Goal: Task Accomplishment & Management: Complete application form

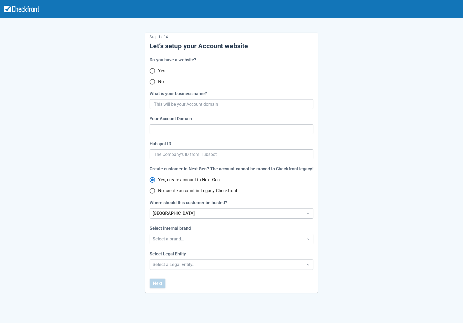
click at [154, 84] on input "No" at bounding box center [152, 81] width 11 height 11
radio input "true"
click at [169, 106] on input "What is your business name?" at bounding box center [231, 104] width 154 height 10
type input "sept"
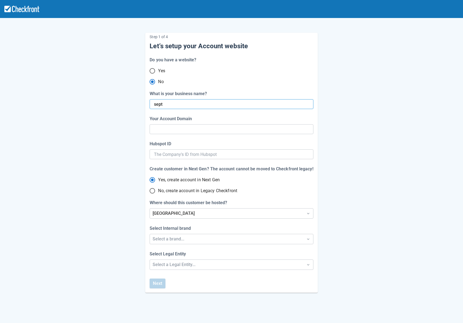
radio input "true"
radio input "false"
type input "sept0"
radio input "false"
type input "sept08"
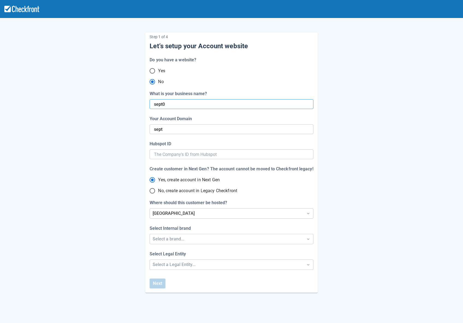
type input "sept-0"
radio input "false"
type input "sept-08"
radio input "false"
type input "sept08m"
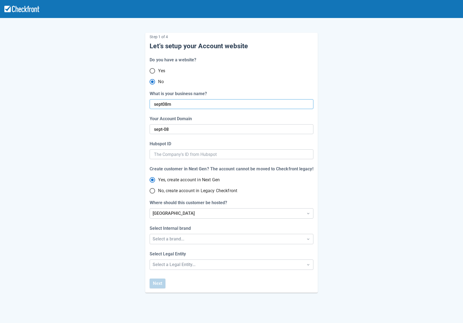
radio input "false"
type input "sept-08-m"
radio input "false"
type input "sept08ma"
radio input "false"
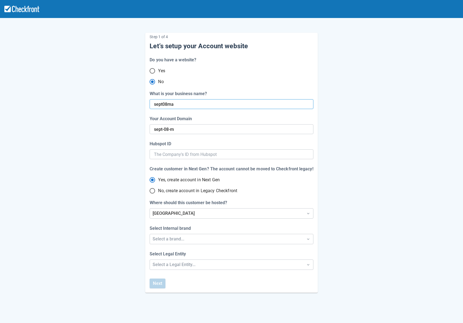
type input "sept-08-ma"
type input "sept08mar"
radio input "false"
type input "sept08maria"
radio input "false"
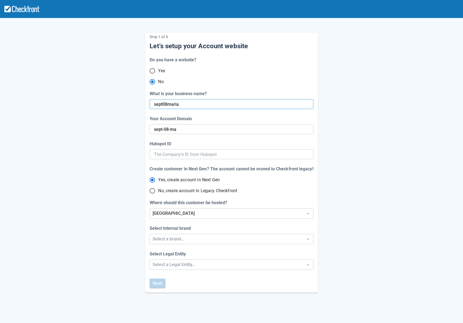
type input "sept-08-mar"
radio input "false"
type input "sept08maria1"
radio input "false"
type input "sept-08-maria"
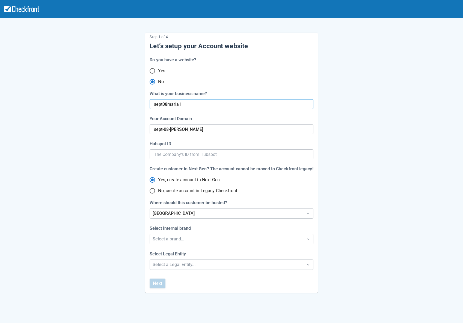
radio input "false"
type input "sept-08-maria-1"
type input "sept08maria1t"
radio input "false"
type input "sept08maria1tes"
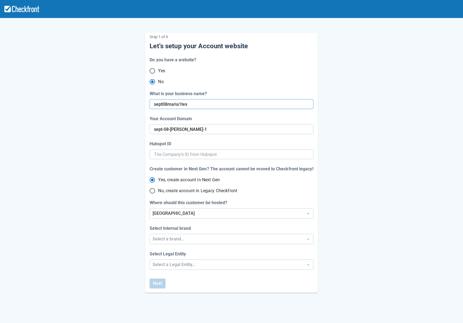
radio input "false"
type input "sept-08-maria-1-t"
type input "sept08maria1test"
radio input "false"
type input "sept-08-maria-1-tes"
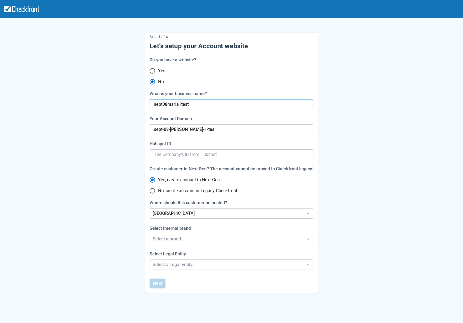
radio input "false"
type input "sept-08-maria-1-test"
radio input "false"
type input "sept08maria1test"
click at [175, 242] on div "Select a brand..." at bounding box center [227, 239] width 148 height 7
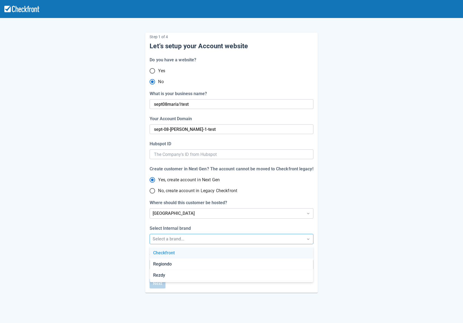
click at [177, 251] on div "Checkfront" at bounding box center [231, 253] width 163 height 11
click at [178, 259] on div "Select Legal Entity Select a Legal Entity..." at bounding box center [231, 260] width 163 height 19
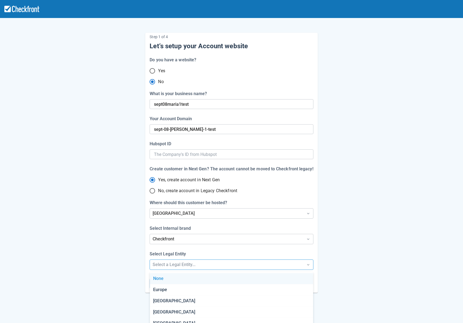
scroll to position [9, 0]
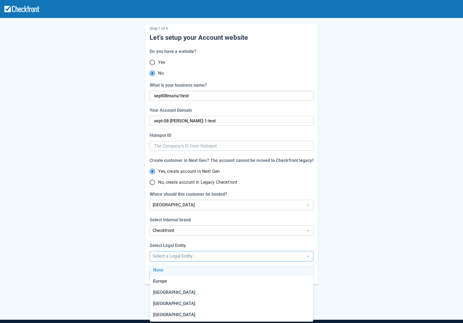
click at [179, 265] on div "Step 1 of 4 Let’s setup your Account website Do you have a website? Yes No What…" at bounding box center [231, 172] width 463 height 361
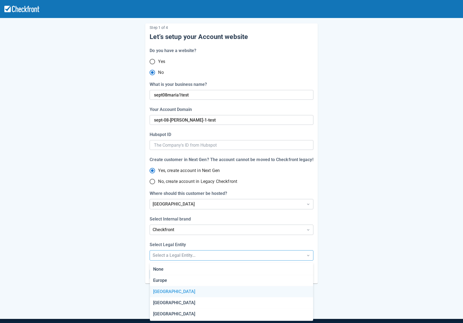
click at [185, 292] on div "[GEOGRAPHIC_DATA]" at bounding box center [231, 292] width 163 height 11
radio input "false"
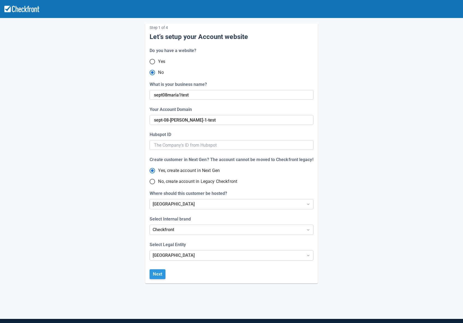
click at [158, 274] on button "Next" at bounding box center [158, 275] width 16 height 10
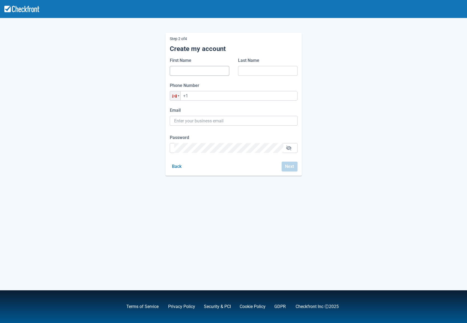
click at [189, 73] on input "First Name" at bounding box center [199, 71] width 51 height 10
click at [125, 69] on div "Step 2 of 4 Create my account First Name Last Name Phone Number Phone +1 Email …" at bounding box center [233, 100] width 311 height 152
click at [198, 71] on input "First Name" at bounding box center [199, 71] width 51 height 10
type input "m"
click at [256, 71] on input "Last Name" at bounding box center [267, 71] width 51 height 10
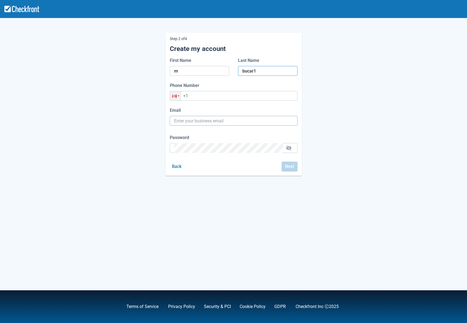
type input "bucar1"
click at [219, 122] on input "Email" at bounding box center [233, 121] width 119 height 10
paste input "kelifef423@mirarmax.com"
type input "kelifef423@mirarmax.com"
drag, startPoint x: 136, startPoint y: 167, endPoint x: 138, endPoint y: 165, distance: 3.7
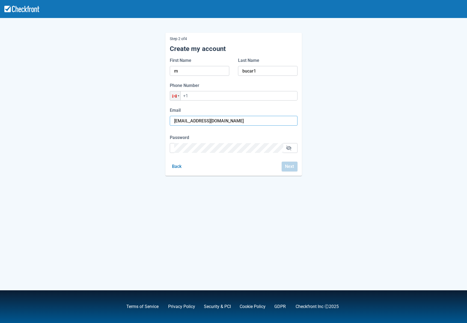
click at [136, 167] on div "Step 2 of 4 Create my account First Name m Last Name bucar1 Phone Number Phone …" at bounding box center [233, 100] width 311 height 152
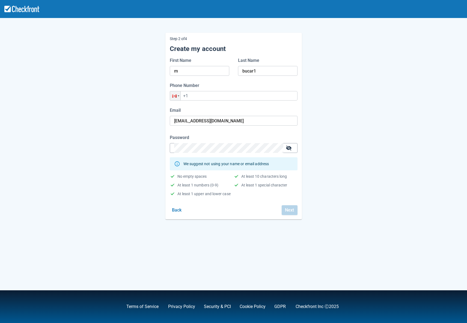
click at [292, 146] on button "button" at bounding box center [288, 148] width 9 height 9
drag, startPoint x: 215, startPoint y: 228, endPoint x: 212, endPoint y: 223, distance: 4.9
click at [215, 228] on div "Step 2 of 4 Create my account First Name m Last Name bucar1 Phone Number Phone …" at bounding box center [233, 161] width 467 height 323
click at [209, 90] on div "Phone Number Phone +1" at bounding box center [234, 91] width 128 height 18
click at [207, 96] on input "+1" at bounding box center [234, 96] width 128 height 10
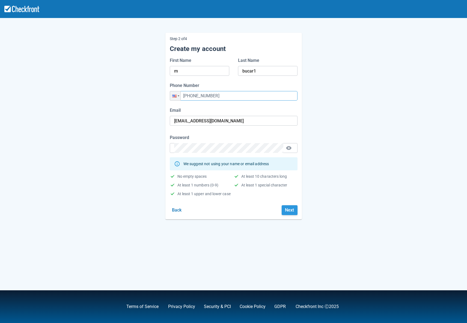
type input "[PHONE_NUMBER]"
click at [288, 211] on button "Next" at bounding box center [290, 211] width 16 height 10
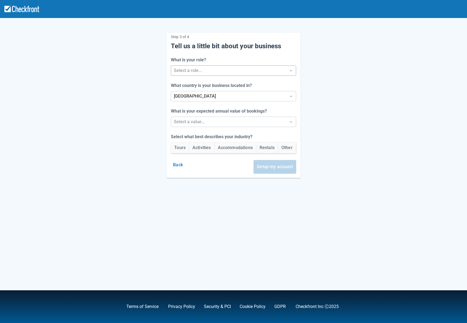
click at [191, 73] on div at bounding box center [228, 71] width 109 height 8
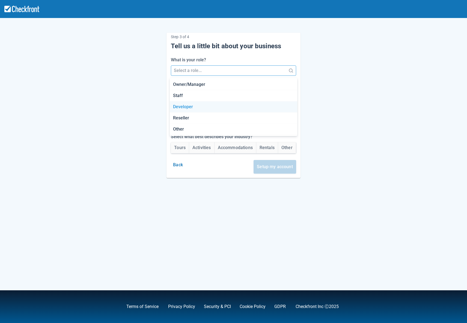
drag, startPoint x: 183, startPoint y: 108, endPoint x: 135, endPoint y: 109, distance: 47.2
click at [183, 108] on div "Developer" at bounding box center [234, 107] width 128 height 11
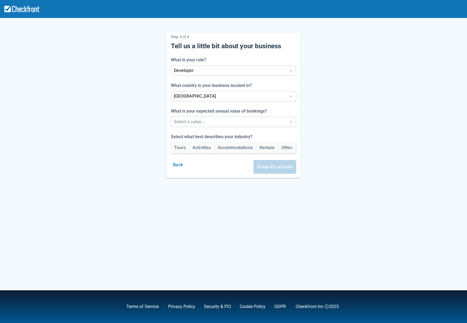
click at [105, 108] on div "Step 3 of 4 Tell us a little bit about your business What is your role? Develop…" at bounding box center [233, 101] width 311 height 154
click at [209, 114] on label "What is your expected annual value of bookings?" at bounding box center [220, 111] width 98 height 7
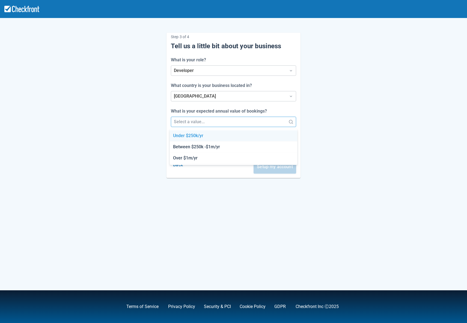
click at [207, 120] on div at bounding box center [228, 122] width 109 height 8
click at [198, 138] on div "Under $250k/yr" at bounding box center [234, 135] width 128 height 11
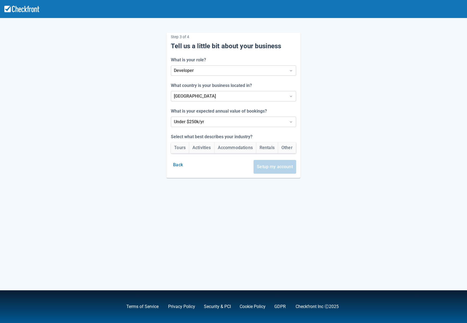
click at [109, 164] on div "Step 3 of 4 Tell us a little bit about your business What is your role? Develop…" at bounding box center [233, 101] width 311 height 154
drag, startPoint x: 176, startPoint y: 148, endPoint x: 195, endPoint y: 154, distance: 20.7
click at [176, 148] on button "Tours" at bounding box center [180, 147] width 18 height 11
click at [267, 166] on button "Setup my account" at bounding box center [275, 167] width 43 height 14
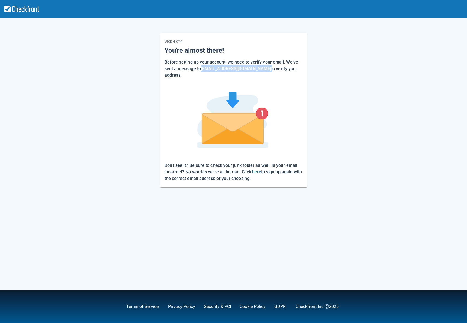
drag, startPoint x: 260, startPoint y: 69, endPoint x: 203, endPoint y: 69, distance: 57.3
click at [203, 69] on p "Before setting up your account, we need to verify your email. We've sent a mess…" at bounding box center [234, 69] width 138 height 20
copy p "kelifef423@mirarmax.com"
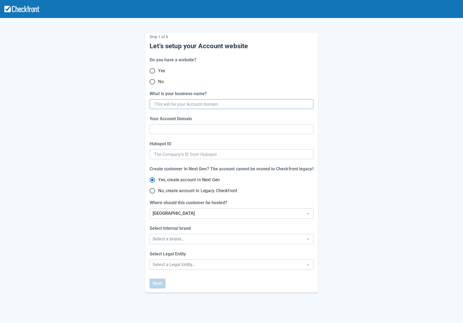
click at [171, 106] on input "What is your business name?" at bounding box center [231, 104] width 154 height 10
paste input "domain001"
type input "domain001"
type input "domain-001"
click at [154, 104] on div at bounding box center [231, 104] width 163 height 10
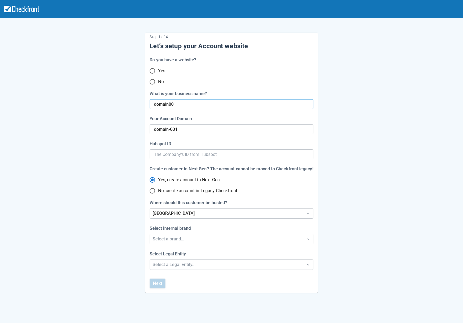
click at [156, 102] on input "domain001" at bounding box center [231, 104] width 154 height 10
click at [154, 103] on input "domain001" at bounding box center [231, 104] width 154 height 10
type input "Septdomain001"
type input "septdomain-001"
type input "Sept0domain001"
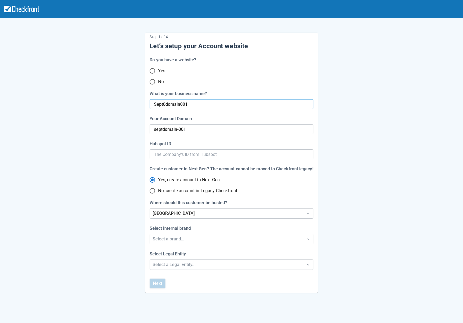
type input "sept-0-domain-001"
type input "Sept08domain001"
type input "sept-08-domain-001"
type input "Sept08mdomain001"
type input "sept-08-mdomain-001"
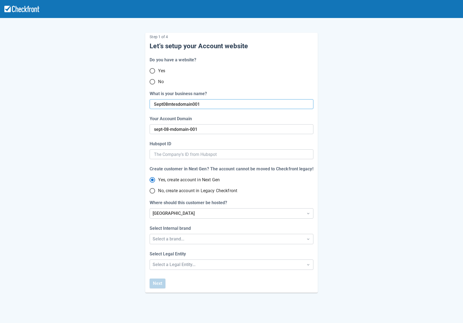
type input "Sept08mtestdomain001"
type input "sept-08-mtestdomain-001"
type input "Sept08mtestdomain001"
click at [184, 129] on input "sept-08-mtestdomain-001" at bounding box center [231, 129] width 155 height 10
type input "sept-08-mtest-domain-001"
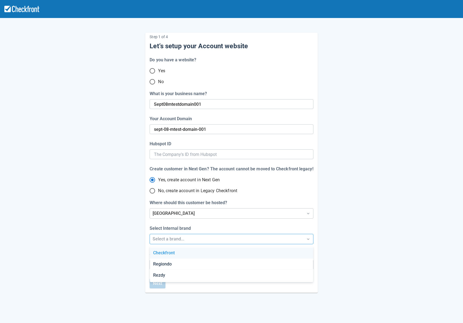
click at [182, 239] on div "Select a brand..." at bounding box center [227, 239] width 148 height 7
drag, startPoint x: 171, startPoint y: 253, endPoint x: 169, endPoint y: 256, distance: 3.0
click at [171, 253] on div "Checkfront" at bounding box center [231, 253] width 163 height 11
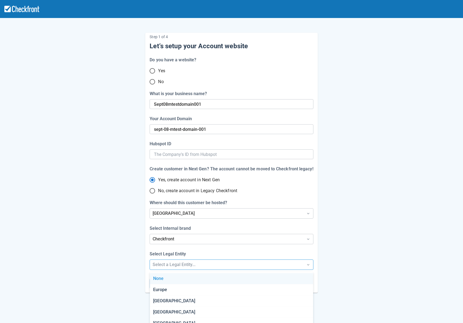
click at [173, 267] on div "Step 1 of 4 Let’s setup your Account website Do you have a website? Yes No What…" at bounding box center [231, 180] width 463 height 361
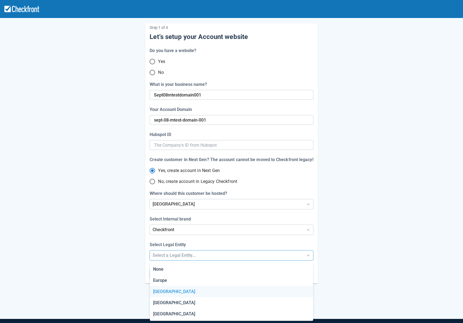
click at [172, 295] on div "[GEOGRAPHIC_DATA]" at bounding box center [231, 292] width 163 height 11
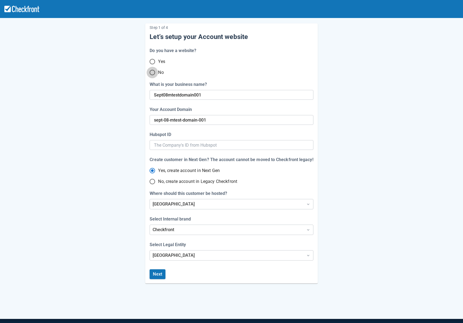
click at [154, 73] on input "No" at bounding box center [152, 72] width 11 height 11
radio input "true"
click at [162, 275] on button "Next" at bounding box center [158, 275] width 16 height 10
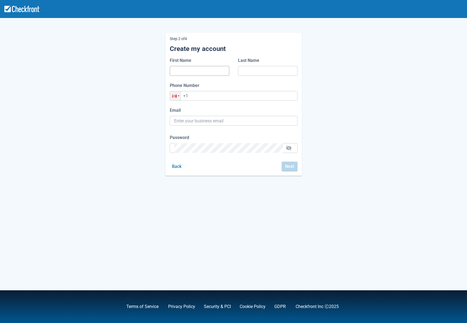
click at [190, 70] on input "First Name" at bounding box center [199, 71] width 51 height 10
type input "[PERSON_NAME]"
type input "[PERSON_NAME][EMAIL_ADDRESS][PERSON_NAME][DOMAIN_NAME]"
click at [263, 71] on input "[PERSON_NAME]" at bounding box center [267, 71] width 51 height 10
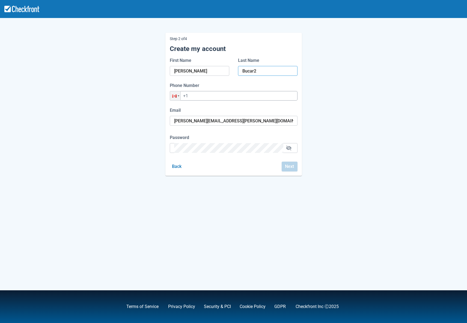
type input "Bucar2"
click at [207, 98] on input "+1" at bounding box center [234, 96] width 128 height 10
type input "[PHONE_NUMBER]"
click at [239, 121] on input "[PERSON_NAME][EMAIL_ADDRESS][PERSON_NAME][DOMAIN_NAME]" at bounding box center [233, 121] width 119 height 10
drag, startPoint x: 239, startPoint y: 121, endPoint x: 141, endPoint y: 118, distance: 97.5
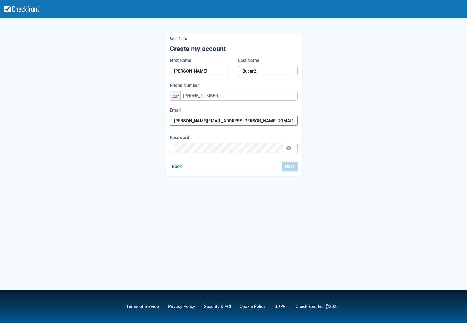
click at [141, 118] on div "Step 2 of 4 Create my account First Name [PERSON_NAME] Last Name Bucar2 Phone N…" at bounding box center [233, 100] width 311 height 152
click at [189, 120] on input "Email" at bounding box center [233, 121] width 119 height 10
paste input "[EMAIL_ADDRESS][DOMAIN_NAME]"
drag, startPoint x: 60, startPoint y: 176, endPoint x: 135, endPoint y: 167, distance: 75.0
click at [60, 176] on div "Step 2 of 4 Create my account First Name [PERSON_NAME] Last Name Bucar2 Phone N…" at bounding box center [233, 161] width 467 height 323
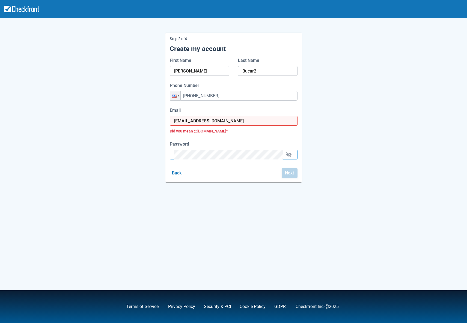
click at [229, 124] on input "[EMAIL_ADDRESS][DOMAIN_NAME]" at bounding box center [233, 121] width 119 height 10
click at [228, 124] on input "[EMAIL_ADDRESS][DOMAIN_NAME]" at bounding box center [233, 121] width 119 height 10
paste input "[EMAIL_ADDRESS][DOMAIN_NAME]"
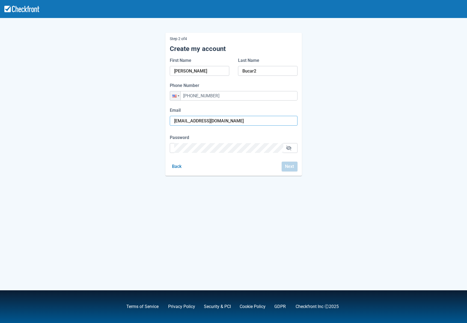
type input "[EMAIL_ADDRESS][DOMAIN_NAME]"
click at [238, 182] on div "Step 2 of 4 Create my account First Name [PERSON_NAME] Last Name Bucar2 Phone N…" at bounding box center [233, 161] width 467 height 323
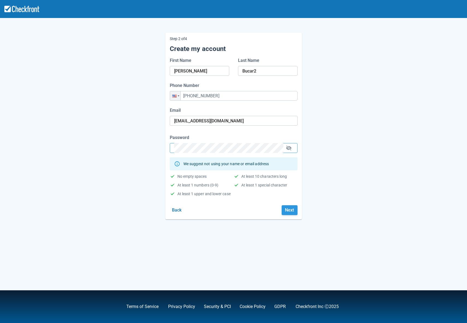
click at [293, 209] on button "Next" at bounding box center [290, 211] width 16 height 10
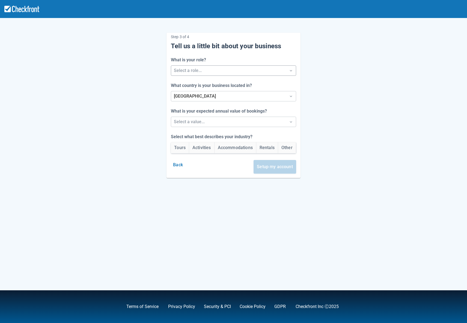
click at [185, 66] on div "Select a role..." at bounding box center [228, 71] width 115 height 10
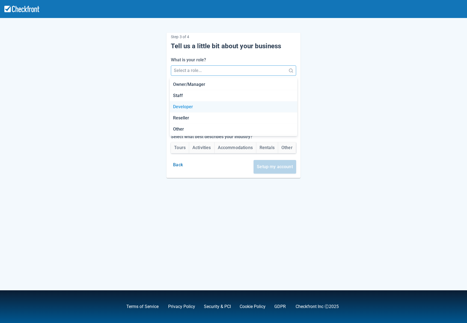
click at [182, 108] on div "Developer" at bounding box center [234, 107] width 128 height 11
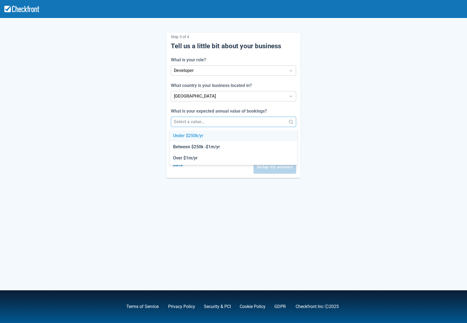
click at [186, 119] on div at bounding box center [228, 122] width 109 height 8
click at [194, 134] on div "Under $250k/yr" at bounding box center [234, 135] width 128 height 11
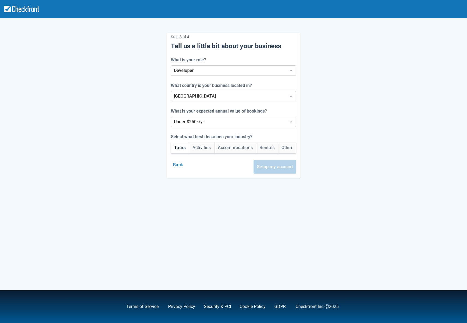
drag, startPoint x: 175, startPoint y: 150, endPoint x: 185, endPoint y: 153, distance: 10.7
click at [175, 150] on button "Tours" at bounding box center [180, 147] width 18 height 11
click at [274, 167] on button "Setup my account" at bounding box center [275, 167] width 43 height 14
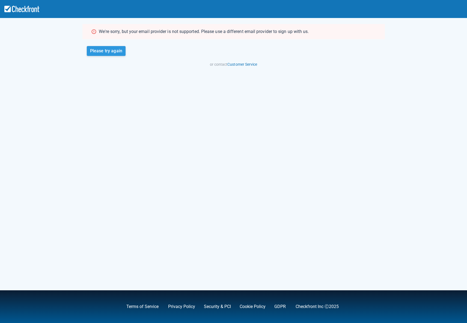
click at [94, 50] on button "Please try again" at bounding box center [106, 51] width 39 height 10
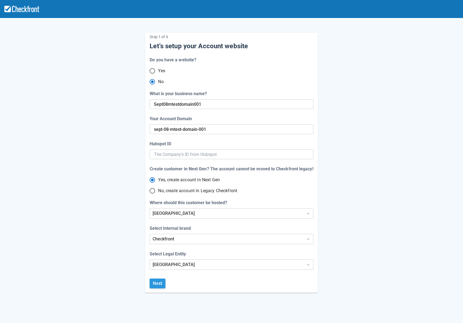
click at [157, 286] on button "Next" at bounding box center [158, 284] width 16 height 10
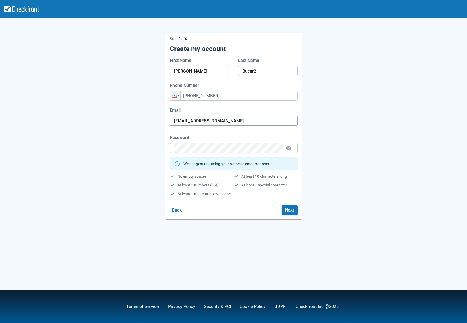
click at [230, 120] on input "[EMAIL_ADDRESS][DOMAIN_NAME]" at bounding box center [233, 121] width 119 height 10
click at [235, 120] on input "[EMAIL_ADDRESS][DOMAIN_NAME]" at bounding box center [233, 121] width 119 height 10
drag, startPoint x: 235, startPoint y: 120, endPoint x: 161, endPoint y: 121, distance: 74.3
click at [161, 121] on div "Step 2 of 4 Create my account First Name [PERSON_NAME] Last Name Bucar2 Phone N…" at bounding box center [233, 122] width 311 height 196
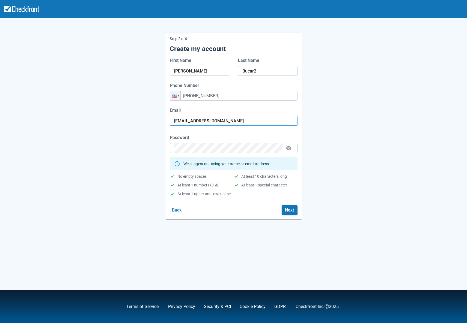
paste input "kq2i4@powerscrews"
type input "[EMAIL_ADDRESS][DOMAIN_NAME]"
click at [291, 212] on button "Next" at bounding box center [290, 211] width 16 height 10
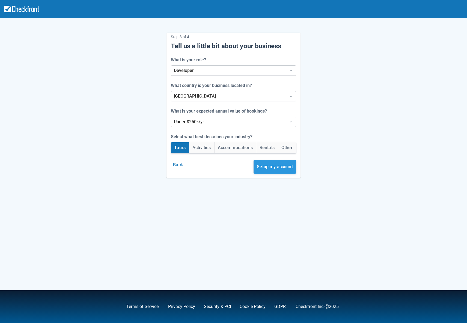
click at [277, 169] on button "Setup my account" at bounding box center [275, 167] width 43 height 14
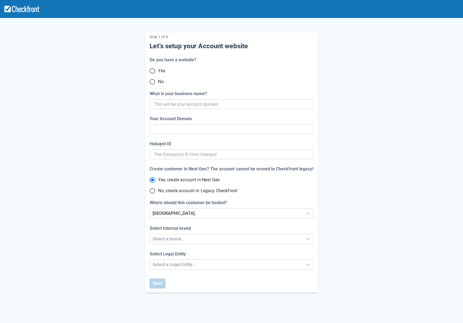
click at [152, 83] on input "No" at bounding box center [152, 81] width 11 height 11
radio input "true"
click at [178, 105] on input "What is your business name?" at bounding box center [231, 104] width 154 height 10
type input "sept"
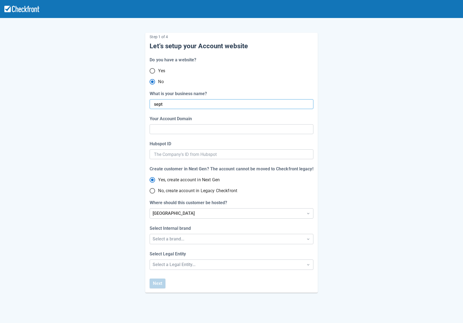
radio input "true"
radio input "false"
type input "sept8"
radio input "false"
type input "sept-8"
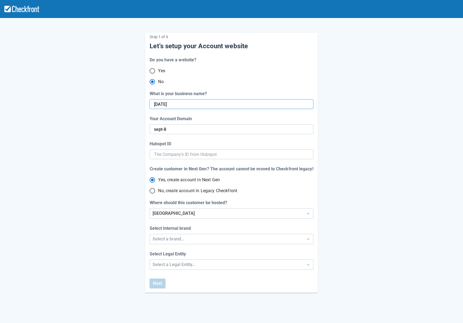
radio input "false"
type input "sept8-"
radio input "false"
type input "sept8-dom"
radio input "false"
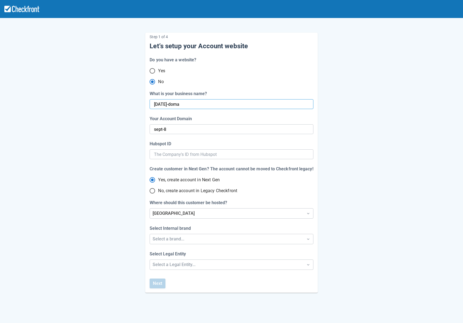
type input "sept8-doman"
radio input "false"
type input "sept-8-dom"
type input "sept8-domani"
radio input "false"
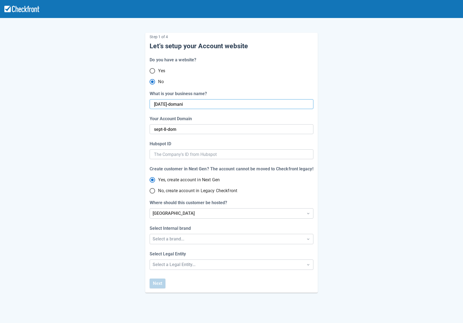
type input "sept-8-doman"
radio input "false"
type input "sept-8-domani"
radio input "false"
type input "sept8-domani1"
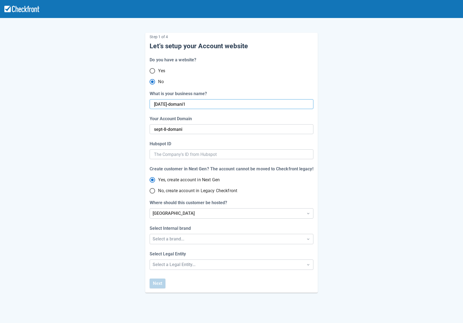
radio input "false"
type input "sept-8-domani-1"
radio input "false"
type input "sept8-doman"
radio input "false"
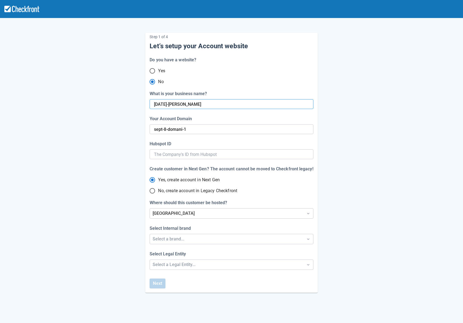
type input "sept-8-doman"
type input "sept8-doma"
radio input "false"
type input "sept-8-doma"
radio input "false"
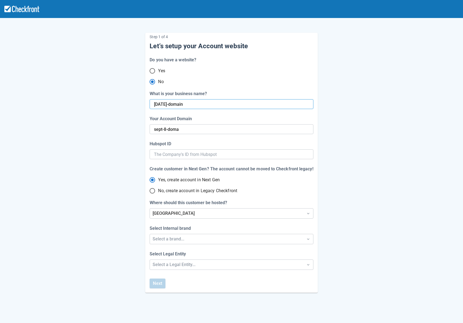
type input "sept8-domain1"
radio input "false"
type input "sept-8-domain-1"
radio input "false"
type input "sept8-domain1"
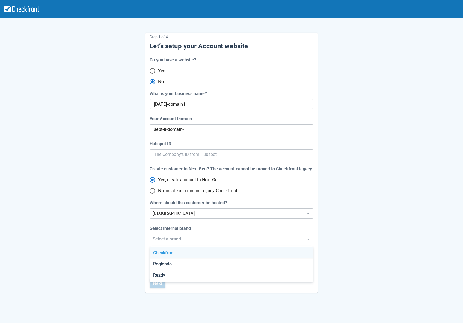
click at [168, 239] on div "Select a brand..." at bounding box center [227, 239] width 148 height 7
drag, startPoint x: 169, startPoint y: 264, endPoint x: 168, endPoint y: 254, distance: 10.7
click at [169, 255] on div "Checkfront Regiondo Rezdy" at bounding box center [231, 265] width 163 height 36
click at [168, 254] on div "Checkfront" at bounding box center [231, 253] width 163 height 11
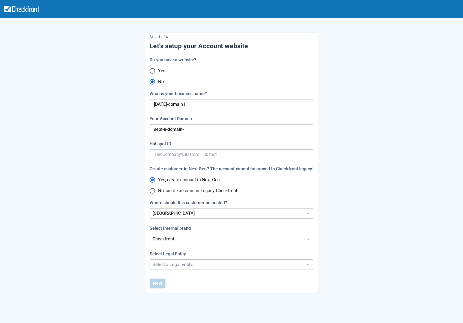
click at [175, 263] on div "Step 1 of 4 Let’s setup your Account website Do you have a website? Yes No What…" at bounding box center [231, 163] width 172 height 260
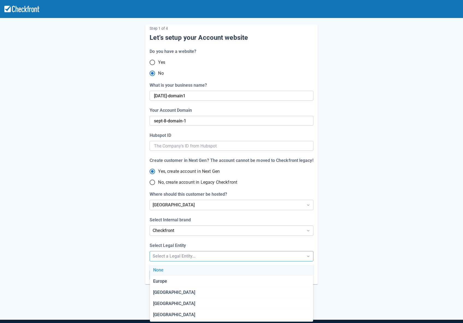
scroll to position [9, 0]
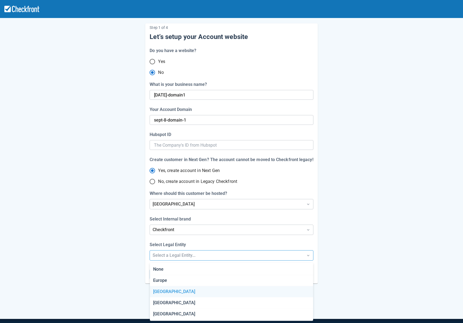
click at [163, 288] on div "[GEOGRAPHIC_DATA]" at bounding box center [231, 292] width 163 height 11
radio input "false"
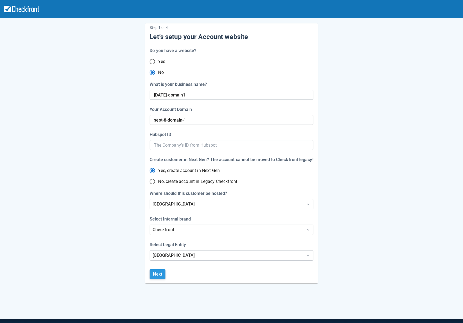
click at [153, 273] on button "Next" at bounding box center [158, 275] width 16 height 10
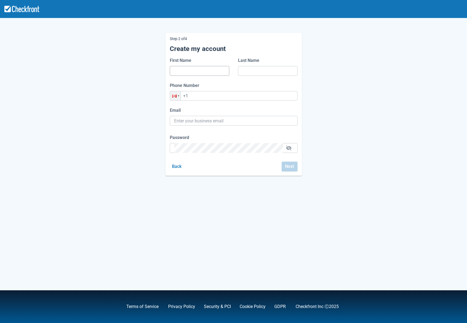
click at [195, 69] on input "First Name" at bounding box center [199, 71] width 51 height 10
type input "m"
click at [264, 69] on input "Last Name" at bounding box center [267, 71] width 51 height 10
type input "bucar2"
click at [111, 111] on div "Step 2 of 4 Create my account First Name m Last Name bucar2 Phone Number Phone …" at bounding box center [233, 100] width 311 height 152
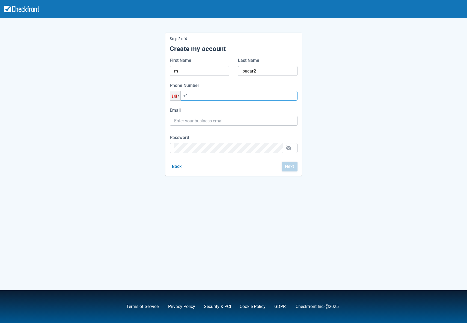
click at [216, 96] on input "+1" at bounding box center [234, 96] width 128 height 10
type input "[PHONE_NUMBER]"
click at [213, 123] on input "Email" at bounding box center [233, 121] width 119 height 10
paste input "kelifef423@mirarmax.com"
type input "kelifef423@mirarmax.com"
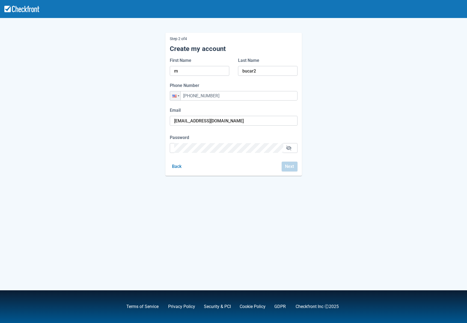
click at [75, 141] on div "Step 2 of 4 Create my account First Name m Last Name bucar2 Phone Number Phone …" at bounding box center [233, 161] width 467 height 323
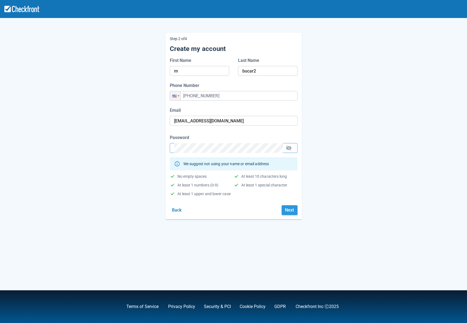
click at [286, 208] on button "Next" at bounding box center [290, 211] width 16 height 10
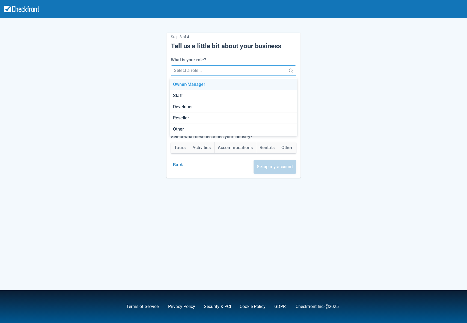
click at [202, 72] on div at bounding box center [228, 71] width 109 height 8
click at [192, 96] on div "Staff" at bounding box center [234, 95] width 128 height 11
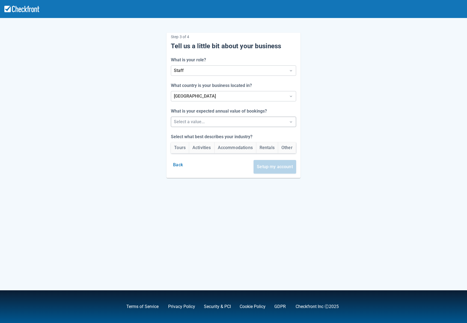
click at [181, 117] on div "Select a value..." at bounding box center [228, 122] width 115 height 10
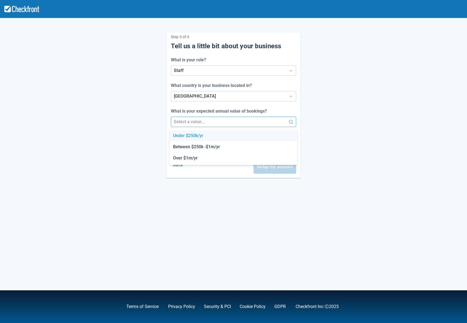
click at [185, 138] on div "Under $250k/yr" at bounding box center [234, 135] width 128 height 11
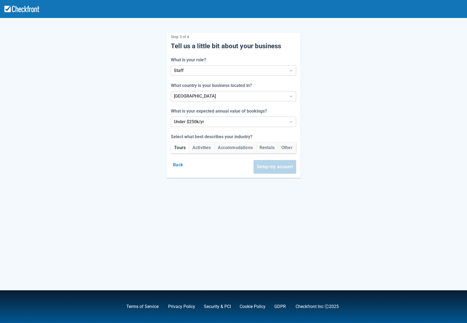
drag, startPoint x: 138, startPoint y: 148, endPoint x: 181, endPoint y: 149, distance: 42.6
click at [139, 148] on div "Step 3 of 4 Tell us a little bit about your business What is your role? Staff W…" at bounding box center [233, 101] width 311 height 154
click at [181, 149] on button "Tours" at bounding box center [180, 147] width 18 height 11
click at [288, 163] on button "Setup my account" at bounding box center [275, 167] width 43 height 14
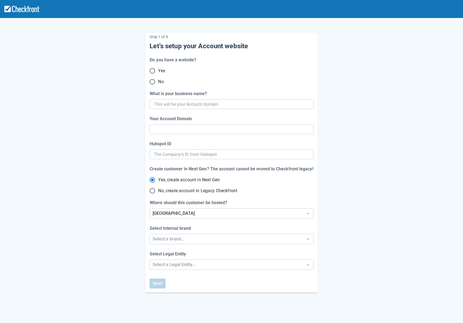
click at [153, 79] on input "No" at bounding box center [152, 81] width 11 height 11
radio input "true"
click at [172, 107] on input "What is your business name?" at bounding box center [231, 104] width 154 height 10
type input "se"
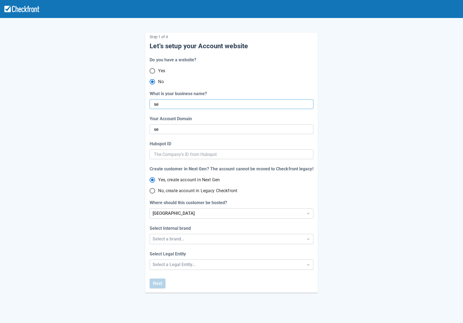
radio input "true"
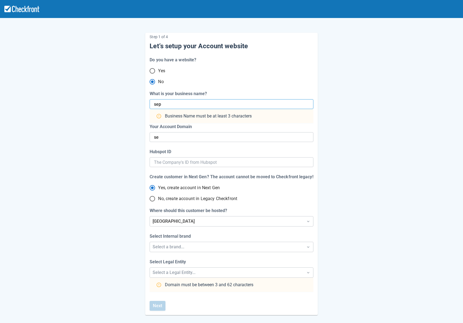
type input "sept"
radio input "false"
type input "sept"
type input "sept0"
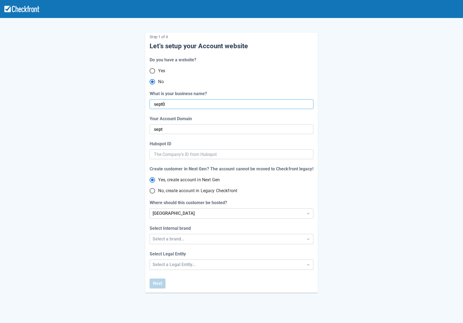
radio input "false"
type input "sept-0"
radio input "false"
type input "[DATE]"
radio input "false"
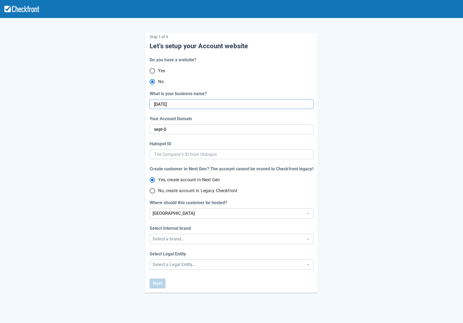
type input "sept-08"
radio input "false"
type input "sept08-domain2"
radio input "false"
type input "sept-08-domain-2"
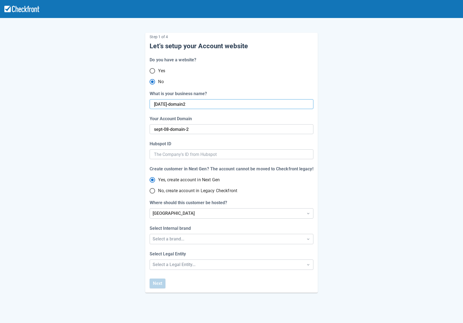
radio input "false"
type input "sept08-domain2"
click at [181, 242] on div "Select a brand..." at bounding box center [227, 239] width 148 height 7
click at [178, 256] on div "Checkfront" at bounding box center [231, 253] width 163 height 11
click at [167, 264] on div "Step 1 of 4 Let’s setup your Account website Do you have a website? Yes No What…" at bounding box center [231, 180] width 463 height 361
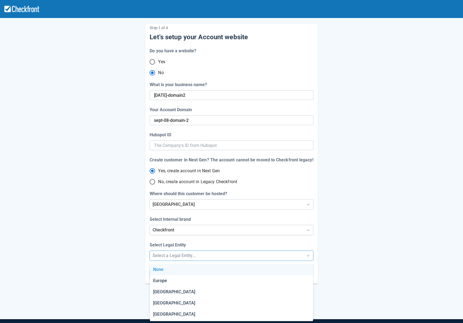
scroll to position [9, 0]
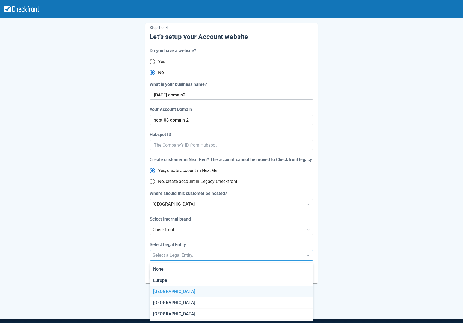
click at [174, 293] on div "[GEOGRAPHIC_DATA]" at bounding box center [231, 292] width 163 height 11
radio input "false"
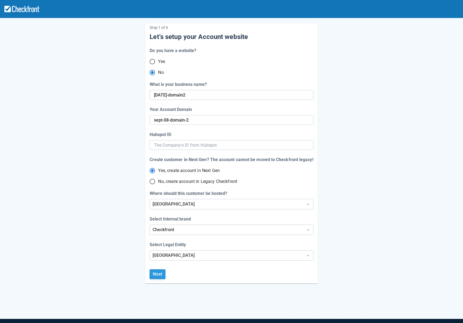
click at [158, 275] on button "Next" at bounding box center [158, 275] width 16 height 10
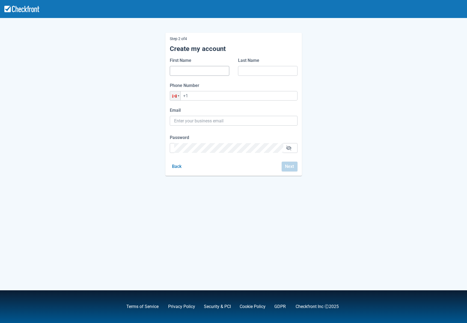
click at [192, 71] on input "First Name" at bounding box center [199, 71] width 51 height 10
type input "m"
click at [258, 72] on input "Last Name" at bounding box center [267, 71] width 51 height 10
type input "mmm"
click at [211, 99] on input "+1" at bounding box center [234, 96] width 128 height 10
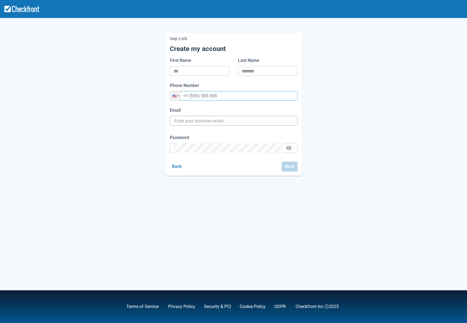
type input "+1 (555) 555-555"
click at [212, 118] on input "Email" at bounding box center [233, 121] width 119 height 10
paste input "kelifef423@mirarmax.com"
type input "kelifef423@mirarmax.com"
drag, startPoint x: 60, startPoint y: 145, endPoint x: 158, endPoint y: 147, distance: 97.7
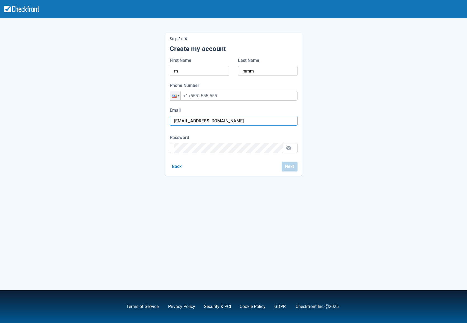
click at [61, 145] on div "Step 2 of 4 Create my account First Name m Last Name mmm Phone Number Phone +1 …" at bounding box center [233, 161] width 467 height 323
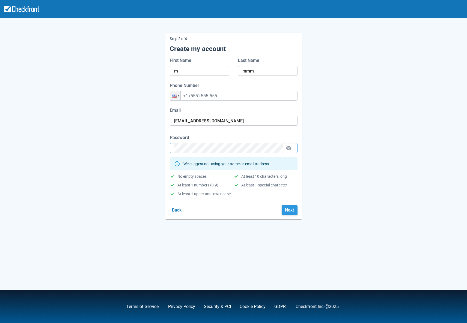
click at [292, 211] on button "Next" at bounding box center [290, 211] width 16 height 10
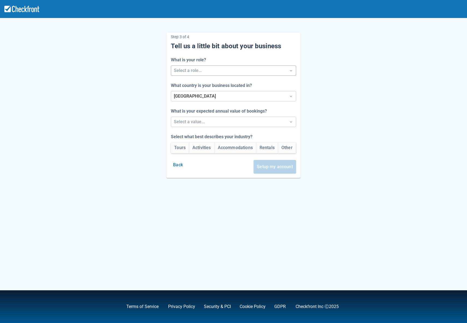
click at [202, 70] on div at bounding box center [228, 71] width 109 height 8
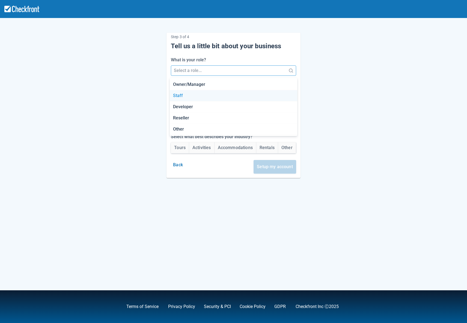
click at [193, 100] on div "Staff" at bounding box center [234, 95] width 128 height 11
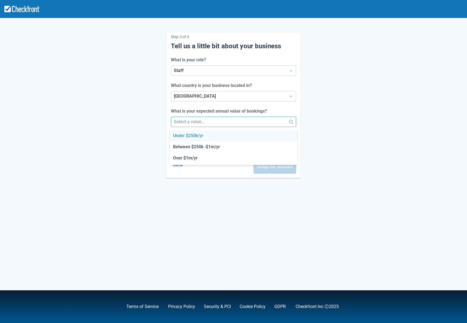
click at [190, 121] on div at bounding box center [228, 122] width 109 height 8
click at [191, 134] on div "Under $250k/yr" at bounding box center [234, 135] width 128 height 11
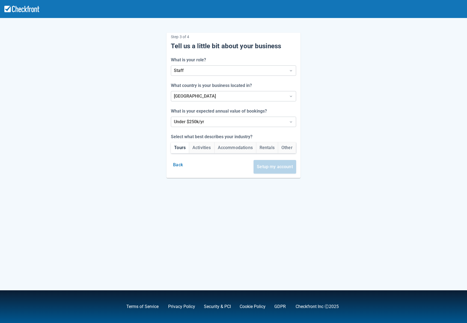
click at [172, 146] on button "Tours" at bounding box center [180, 147] width 18 height 11
click at [280, 167] on button "Setup my account" at bounding box center [275, 167] width 43 height 14
